Goal: Information Seeking & Learning: Learn about a topic

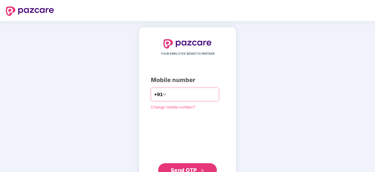
click at [177, 96] on input "number" at bounding box center [192, 94] width 48 height 9
type input "**********"
click at [171, 170] on span "Send OTP" at bounding box center [184, 169] width 26 height 6
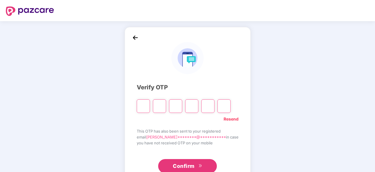
type input "*"
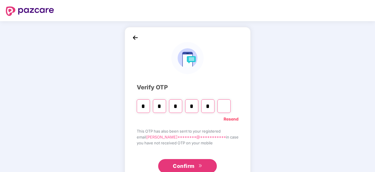
type input "*"
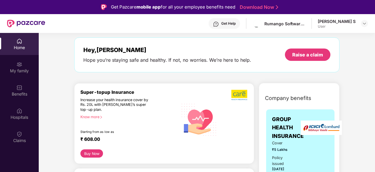
scroll to position [26, 0]
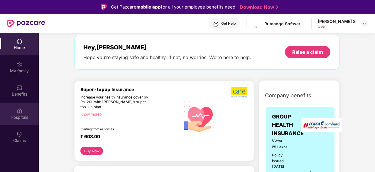
click at [18, 119] on div "Hospitals" at bounding box center [19, 117] width 39 height 6
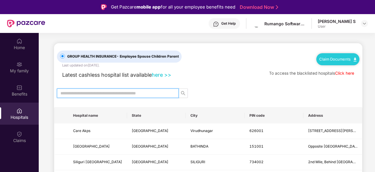
click at [104, 94] on input "text" at bounding box center [116, 93] width 110 height 6
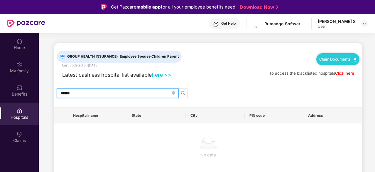
click at [66, 90] on input "******" at bounding box center [116, 93] width 110 height 6
drag, startPoint x: 101, startPoint y: 93, endPoint x: 59, endPoint y: 91, distance: 41.8
click at [59, 91] on span "*****" at bounding box center [118, 92] width 122 height 9
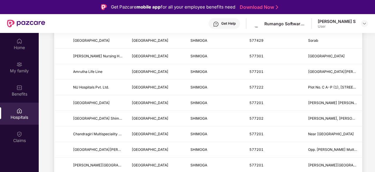
scroll to position [574, 0]
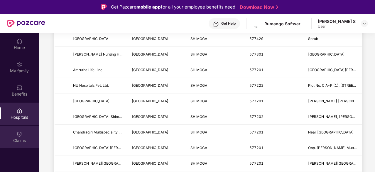
type input "*******"
click at [21, 136] on img at bounding box center [19, 134] width 6 height 6
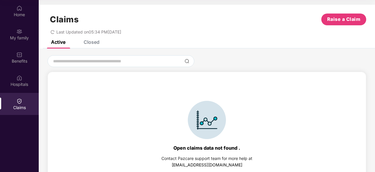
click at [93, 41] on div "Closed" at bounding box center [92, 42] width 16 height 6
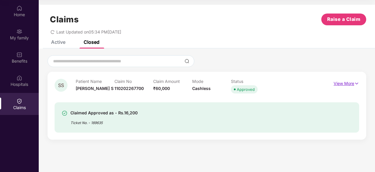
click at [355, 80] on p "View More" at bounding box center [347, 83] width 26 height 8
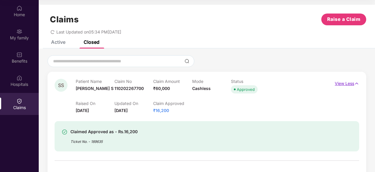
click at [351, 85] on p "View Less" at bounding box center [347, 83] width 24 height 8
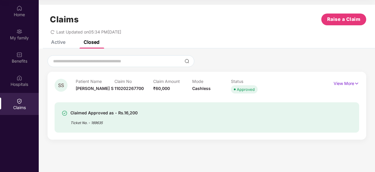
click at [56, 44] on div "Active" at bounding box center [58, 42] width 14 height 6
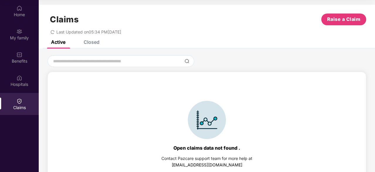
scroll to position [13, 0]
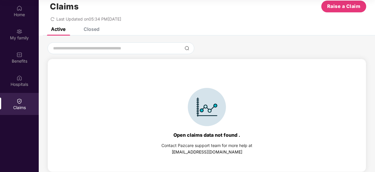
click at [217, 110] on img at bounding box center [207, 107] width 38 height 38
click at [17, 105] on div "Claims" at bounding box center [19, 108] width 39 height 6
click at [18, 14] on div "Home" at bounding box center [19, 15] width 39 height 6
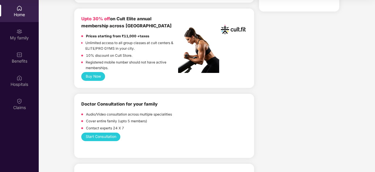
scroll to position [245, 0]
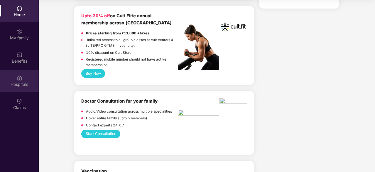
click at [22, 86] on div "Hospitals" at bounding box center [19, 84] width 39 height 6
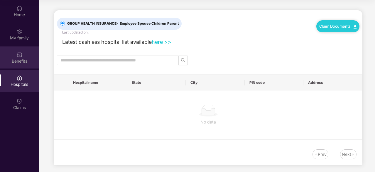
click at [23, 57] on div "Benefits" at bounding box center [19, 57] width 39 height 22
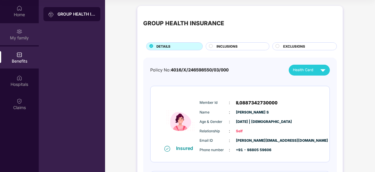
click at [24, 37] on div "My family" at bounding box center [19, 38] width 39 height 6
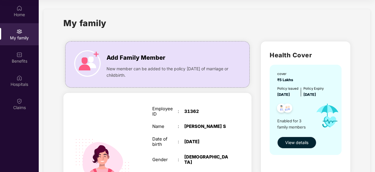
click at [291, 143] on span "View details" at bounding box center [297, 142] width 23 height 6
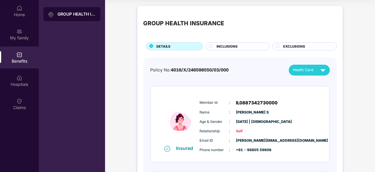
click at [232, 43] on div "GROUP HEALTH INSURANCE DETAILS INCLUSIONS EXCLUSIONS" at bounding box center [240, 31] width 194 height 38
click at [232, 44] on span "INCLUSIONS" at bounding box center [227, 46] width 21 height 5
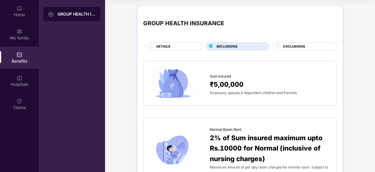
click at [176, 46] on div "DETAILS" at bounding box center [177, 47] width 46 height 6
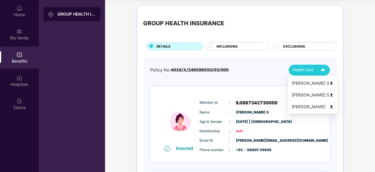
click at [309, 67] on span "Health Card" at bounding box center [303, 70] width 21 height 6
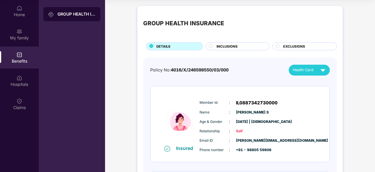
click at [249, 70] on div "Policy No: 4016/X/246598550/03/000 Health Card" at bounding box center [240, 70] width 180 height 11
click at [295, 47] on span "EXCLUSIONS" at bounding box center [295, 46] width 22 height 5
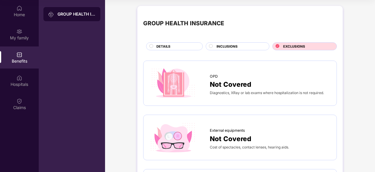
click at [173, 45] on div "DETAILS" at bounding box center [177, 47] width 46 height 6
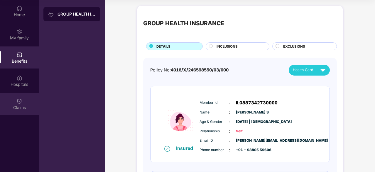
click at [18, 103] on img at bounding box center [19, 101] width 6 height 6
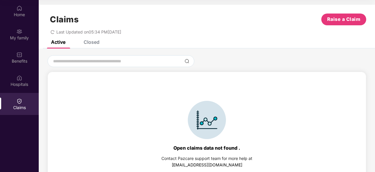
click at [91, 42] on div "Closed" at bounding box center [92, 42] width 16 height 6
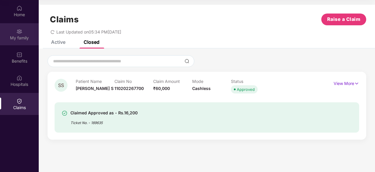
click at [16, 30] on div "My family" at bounding box center [19, 34] width 39 height 22
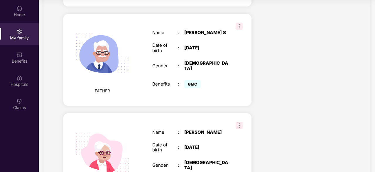
scroll to position [277, 0]
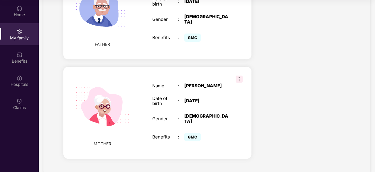
click at [242, 76] on img at bounding box center [239, 79] width 7 height 7
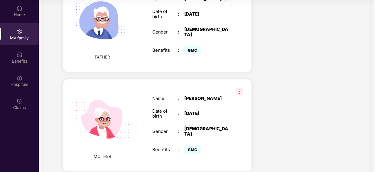
scroll to position [266, 0]
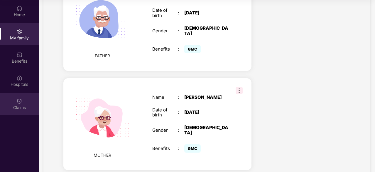
click at [17, 95] on div "Claims" at bounding box center [19, 104] width 39 height 22
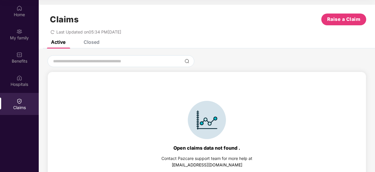
click at [94, 41] on div "Closed" at bounding box center [92, 42] width 16 height 6
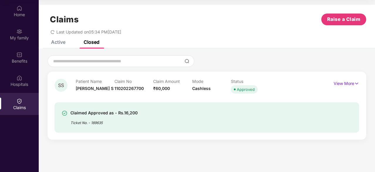
click at [62, 85] on span "SS" at bounding box center [61, 85] width 6 height 5
click at [352, 84] on p "View More" at bounding box center [347, 83] width 26 height 8
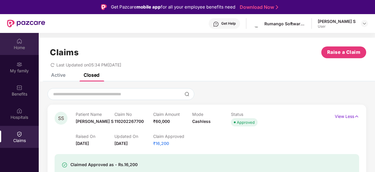
click at [17, 43] on img at bounding box center [19, 41] width 6 height 6
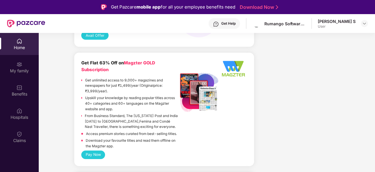
scroll to position [698, 0]
